Goal: Task Accomplishment & Management: Manage account settings

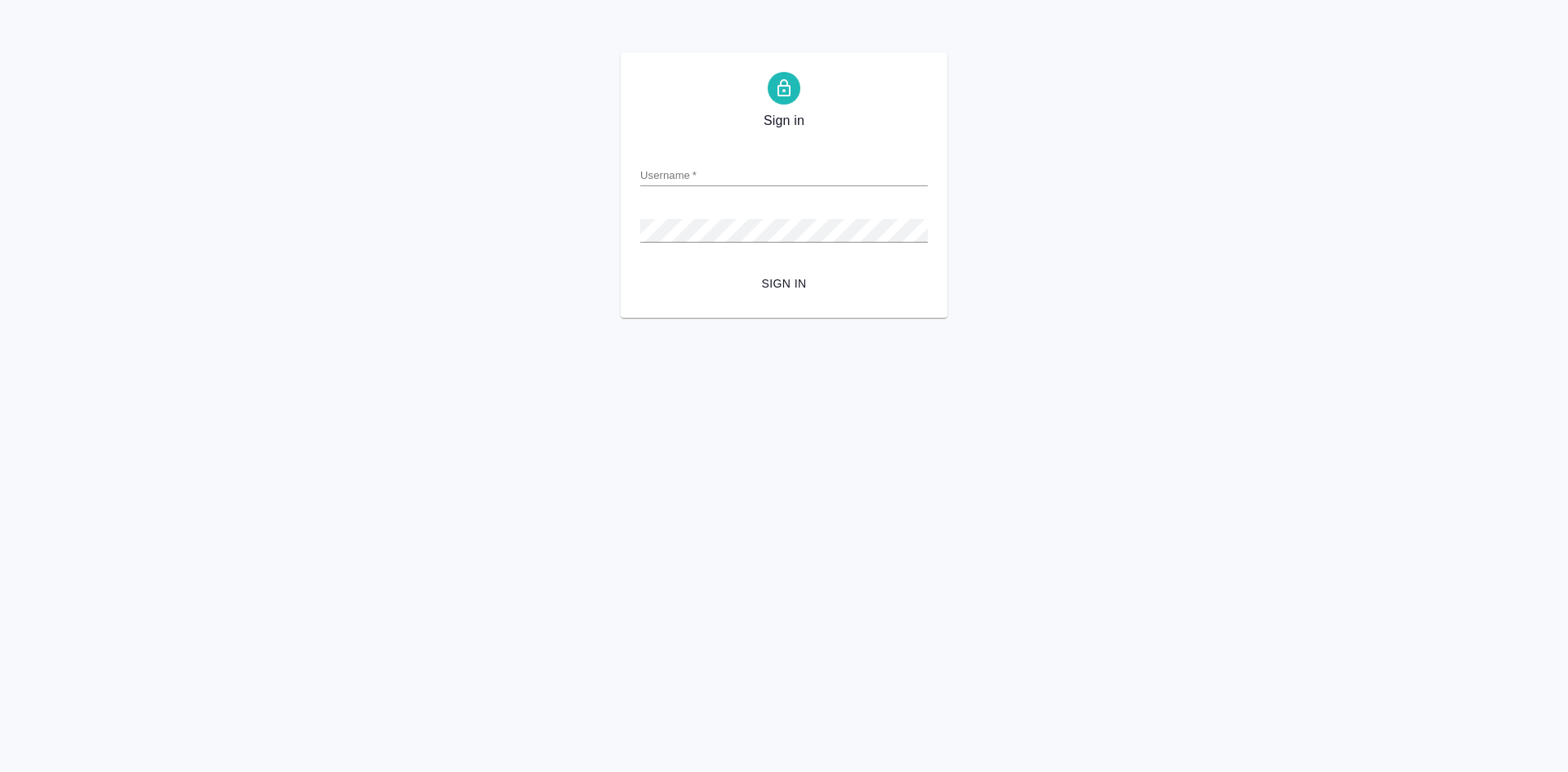
click at [337, 151] on div "Sign in Username   * Password   * urlPath   * /all-works Sign in" at bounding box center [784, 185] width 1568 height 266
paste input "e.olejnikova"
click at [675, 179] on input "e.olejnikova" at bounding box center [784, 175] width 288 height 23
click at [686, 244] on form "Username   * e.olejnikova Password   * urlPath   * /all-works Sign in" at bounding box center [784, 217] width 288 height 161
click at [785, 291] on span "Sign in" at bounding box center [784, 284] width 261 height 21
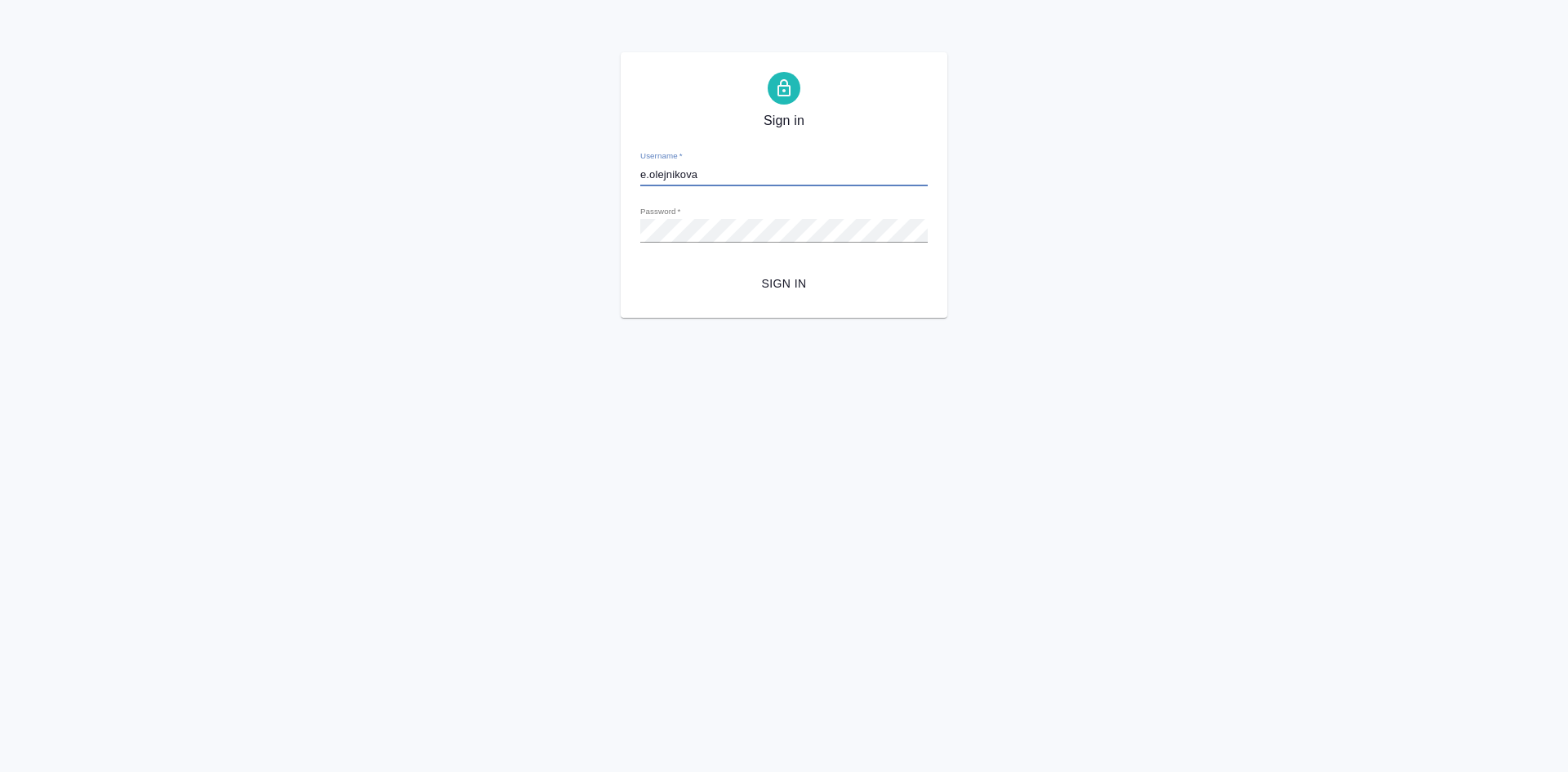
drag, startPoint x: 700, startPoint y: 174, endPoint x: 543, endPoint y: 181, distance: 157.2
click at [547, 179] on div "Sign in Username   * e.olejnikova Password   * urlPath   * /all-works Sign in" at bounding box center [784, 185] width 1568 height 266
paste input "e.olejnikova@awatera.com"
click at [643, 179] on input "e.olejnikova@awatera.com" at bounding box center [784, 175] width 288 height 23
click at [543, 225] on div "Sign in Username   * e.olejnikova@awatera.com Password   * urlPath   * /all-wor…" at bounding box center [784, 185] width 1568 height 266
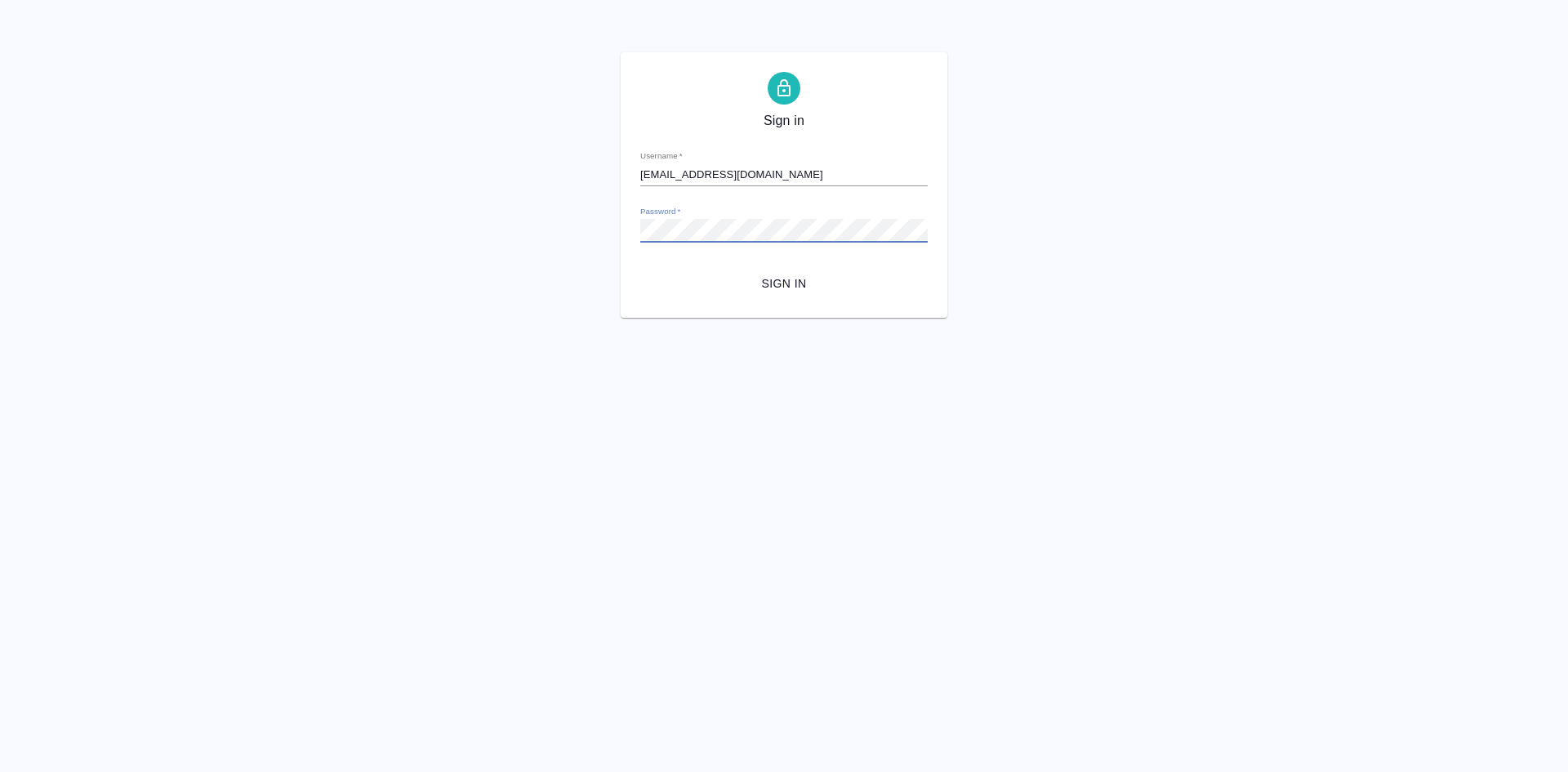
click at [779, 290] on span "Sign in" at bounding box center [784, 284] width 261 height 21
click at [782, 283] on span "Sign in" at bounding box center [784, 284] width 261 height 21
drag, startPoint x: 774, startPoint y: 178, endPoint x: 699, endPoint y: 172, distance: 75.2
click at [699, 172] on input "e.olejnikova@awatera.com" at bounding box center [784, 175] width 288 height 23
type input "e.olejnikova"
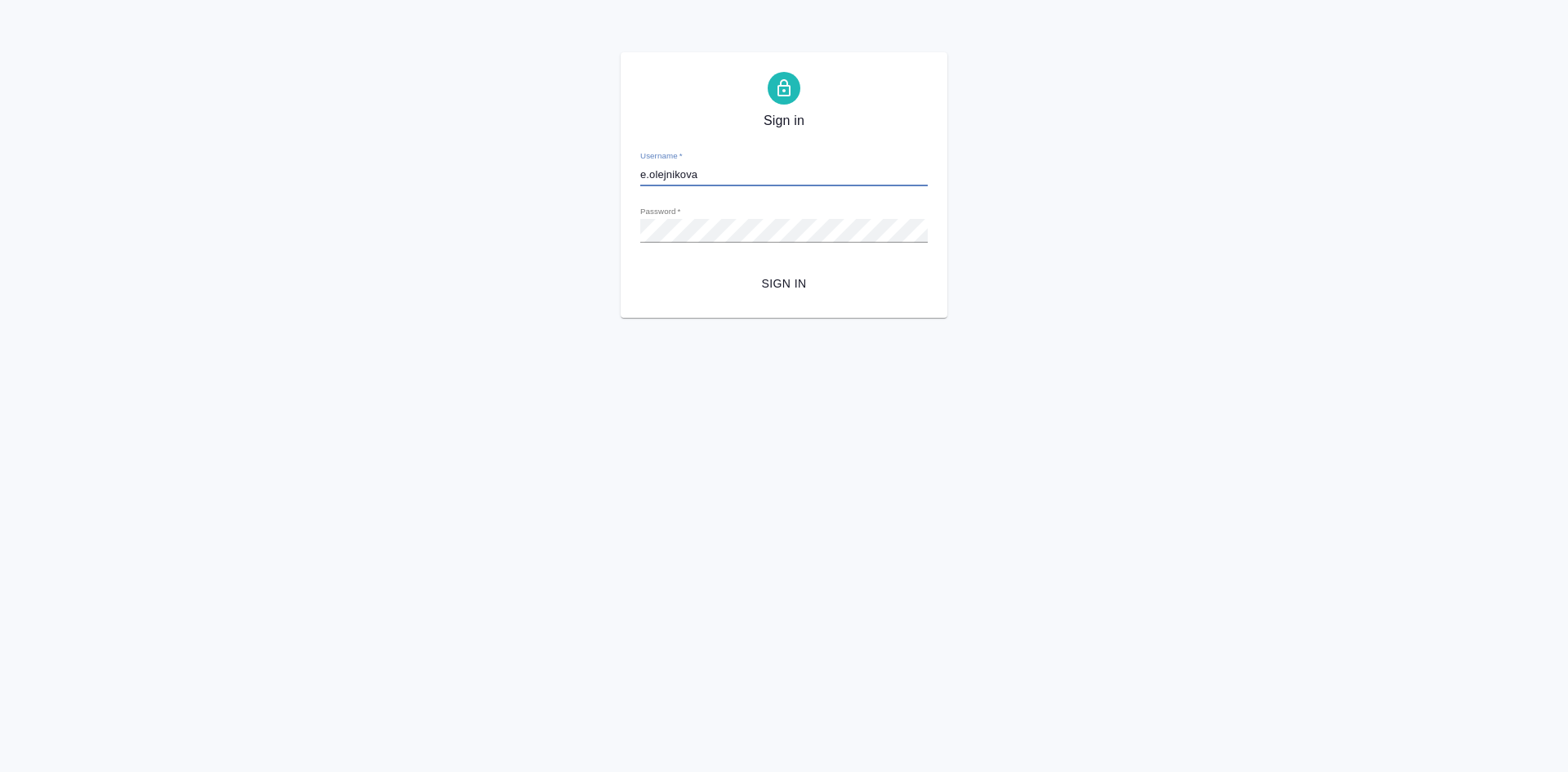
click at [779, 288] on span "Sign in" at bounding box center [784, 284] width 261 height 21
